Goal: Task Accomplishment & Management: Manage account settings

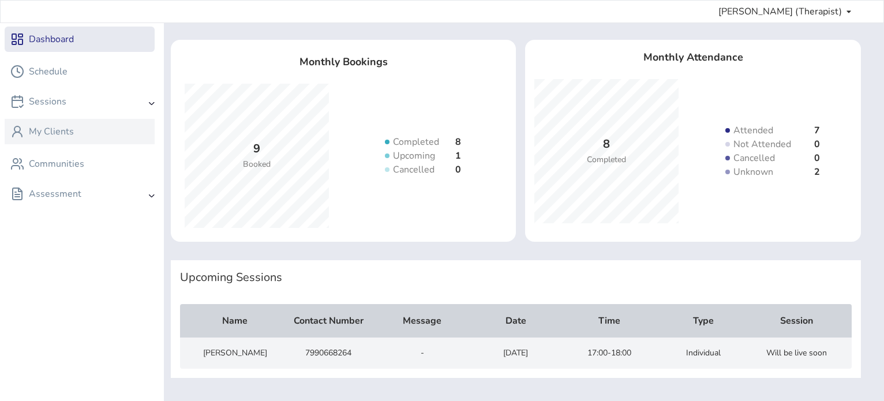
scroll to position [41, 0]
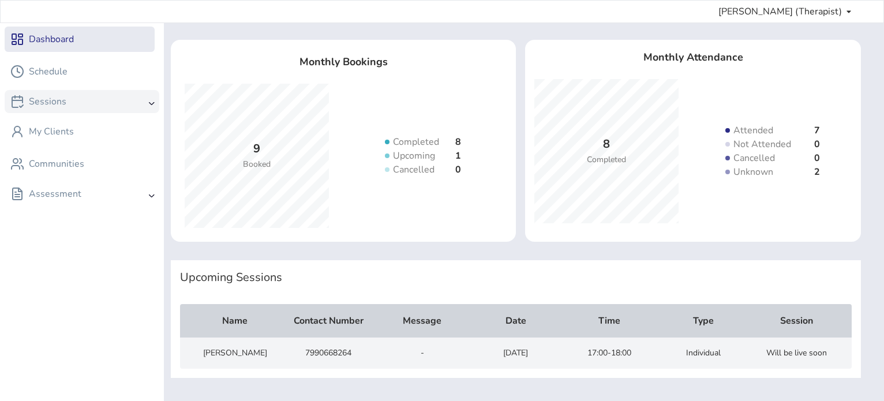
click at [79, 110] on div "Sessions" at bounding box center [82, 101] width 155 height 23
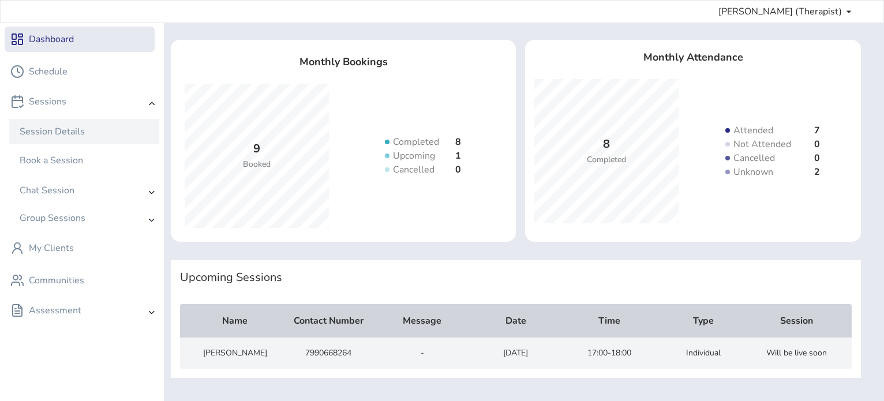
click at [80, 133] on div "Session Details" at bounding box center [52, 132] width 65 height 14
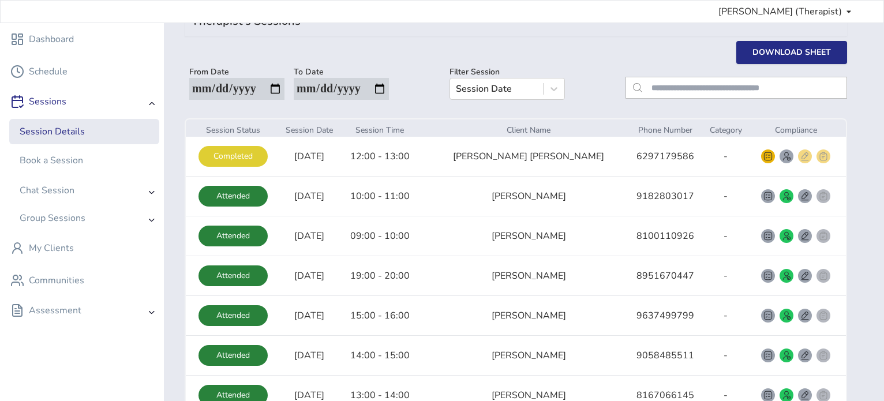
scroll to position [54, 0]
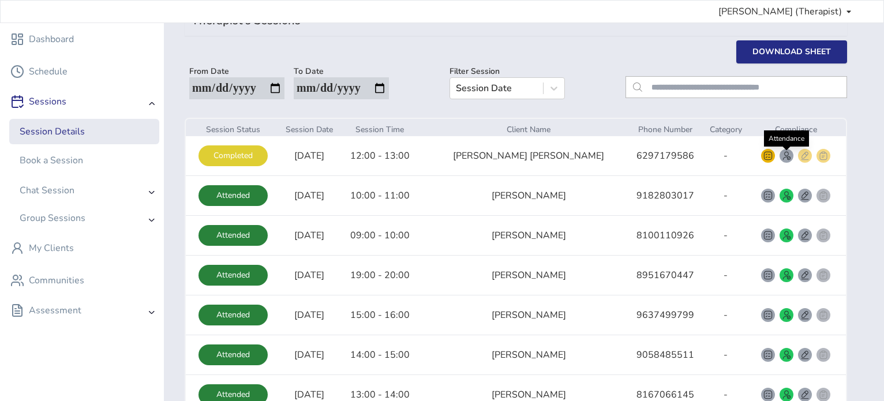
click at [780, 161] on button "smallRounded" at bounding box center [787, 156] width 14 height 14
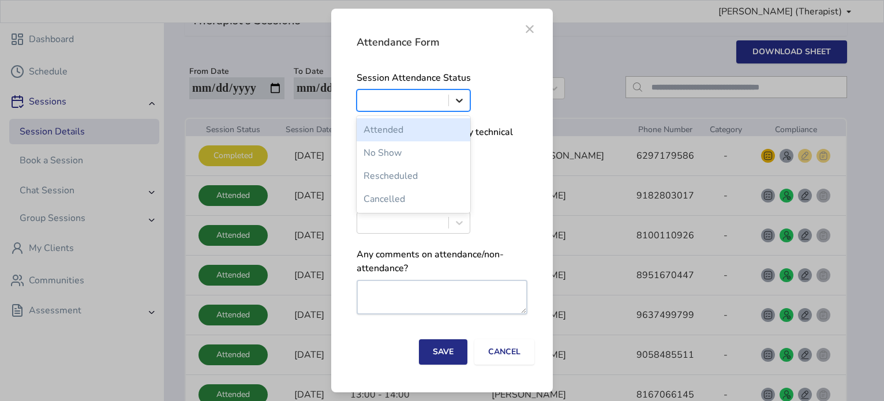
click at [457, 99] on icon at bounding box center [460, 101] width 7 height 4
click at [426, 136] on div "Attended" at bounding box center [414, 129] width 114 height 23
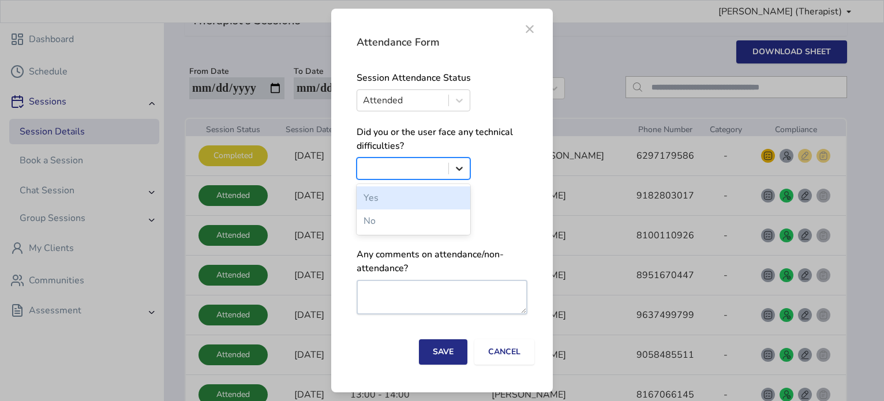
click at [467, 167] on div at bounding box center [459, 168] width 21 height 21
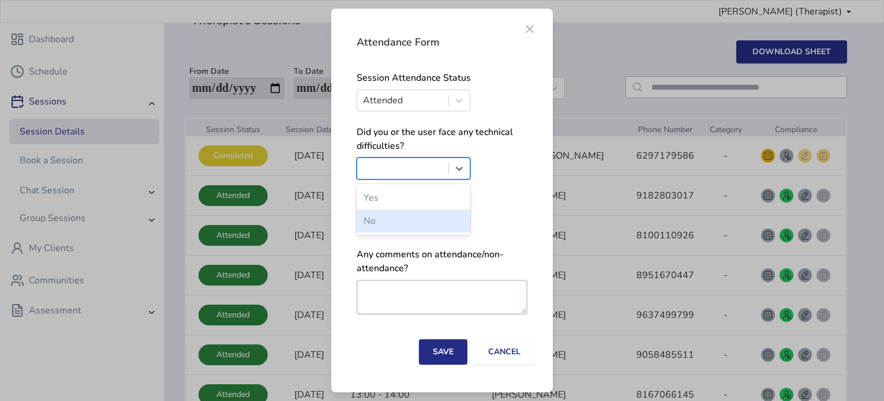
click at [428, 222] on div "No" at bounding box center [414, 221] width 114 height 23
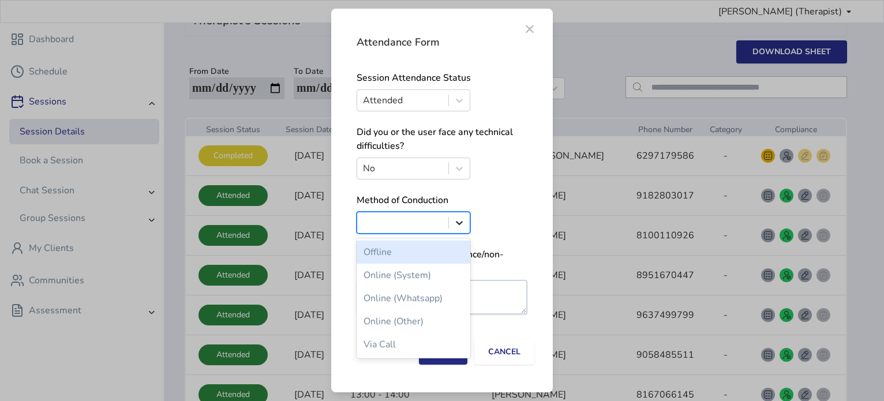
click at [457, 226] on icon at bounding box center [460, 223] width 12 height 12
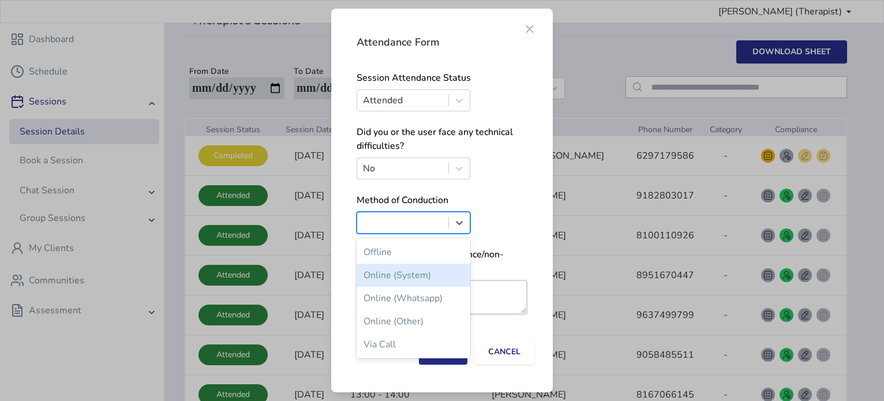
click at [432, 269] on div "Online (System)" at bounding box center [414, 275] width 114 height 23
click at [458, 230] on div at bounding box center [459, 222] width 21 height 21
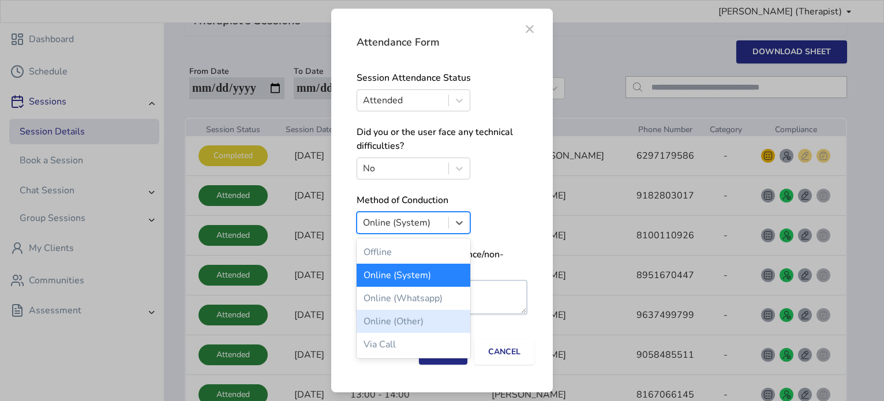
click at [406, 325] on div "Online (Other)" at bounding box center [414, 321] width 114 height 23
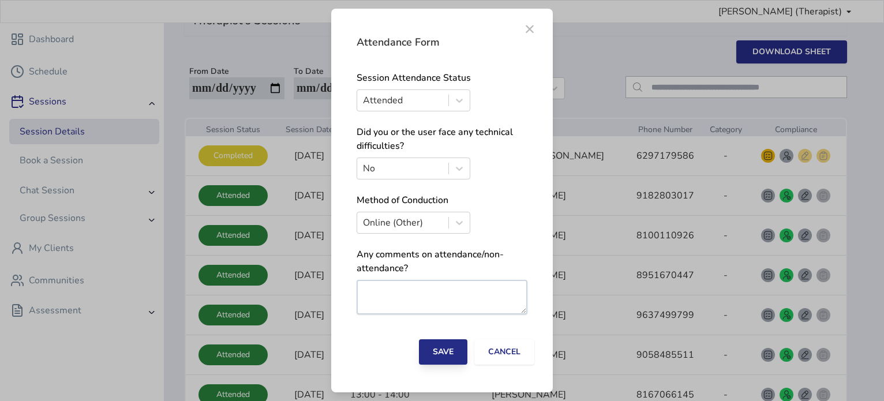
click at [432, 353] on button "Save" at bounding box center [443, 351] width 48 height 25
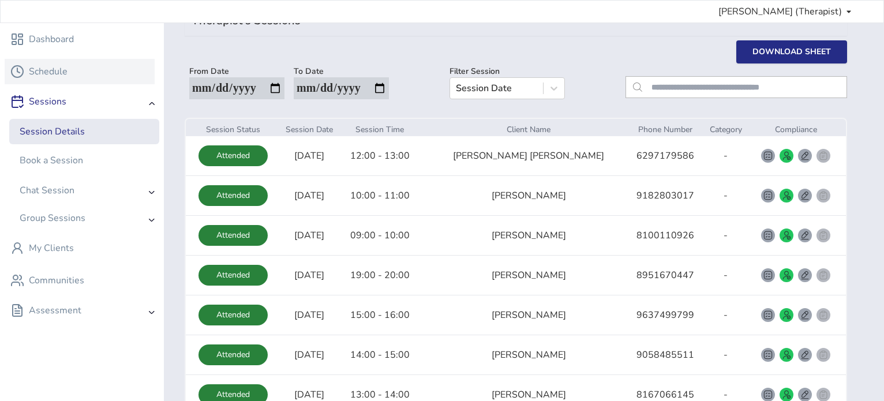
click at [57, 69] on div "Schedule" at bounding box center [48, 72] width 39 height 14
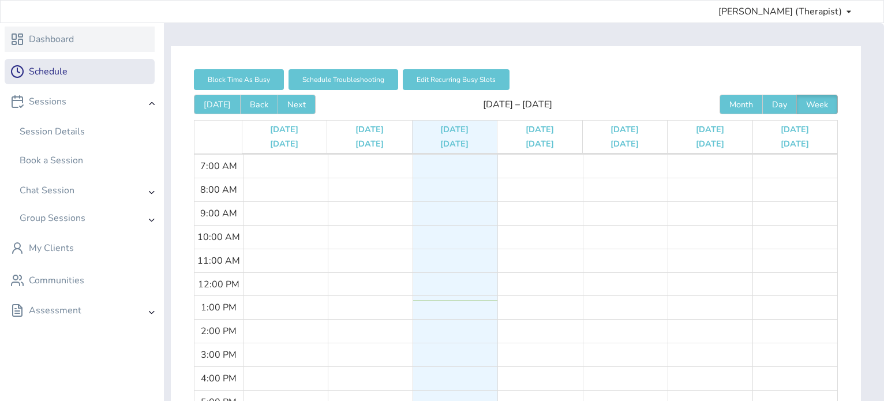
click at [80, 42] on div "Dashboard" at bounding box center [79, 39] width 139 height 14
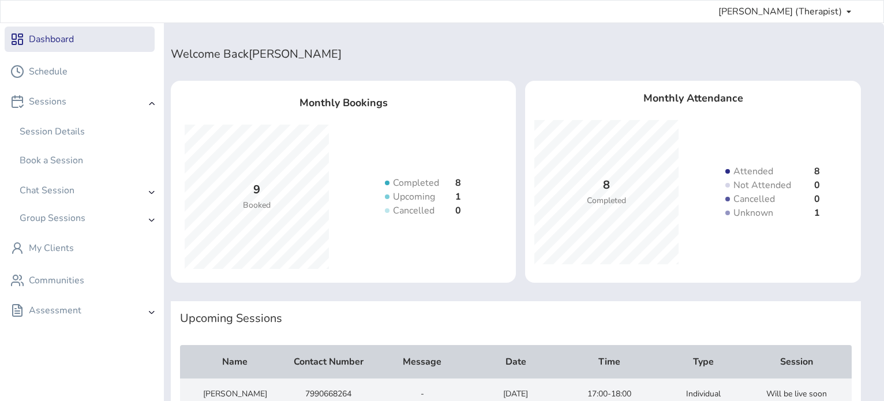
scroll to position [41, 0]
